Goal: Find specific page/section: Find specific page/section

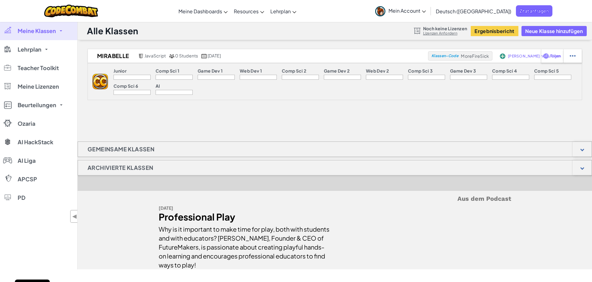
click at [426, 12] on span "Mein Account" at bounding box center [407, 10] width 37 height 6
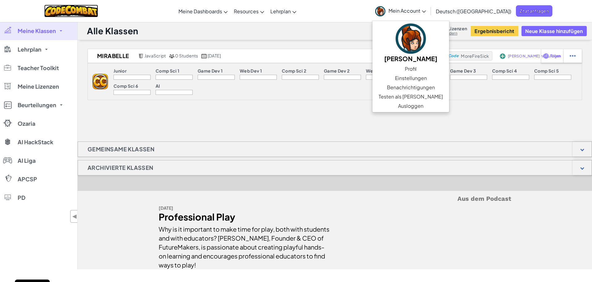
click at [84, 11] on img at bounding box center [71, 11] width 54 height 13
